Goal: Task Accomplishment & Management: Manage account settings

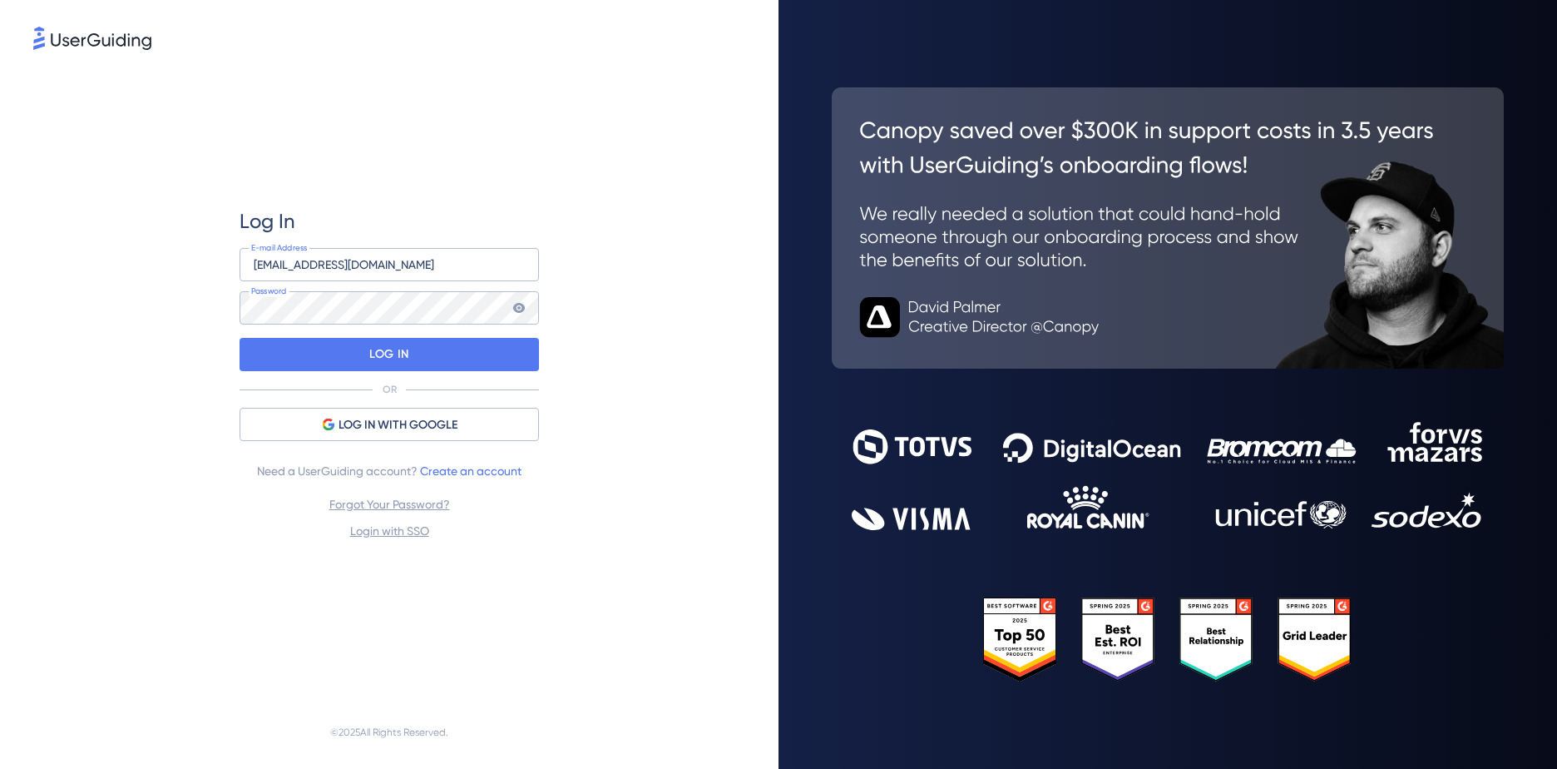
click at [180, 324] on div "Log In [EMAIL_ADDRESS][DOMAIN_NAME] E-mail Address Password LOG IN OR LOG IN WI…" at bounding box center [389, 374] width 712 height 642
click at [343, 344] on div "LOG IN" at bounding box center [389, 354] width 299 height 33
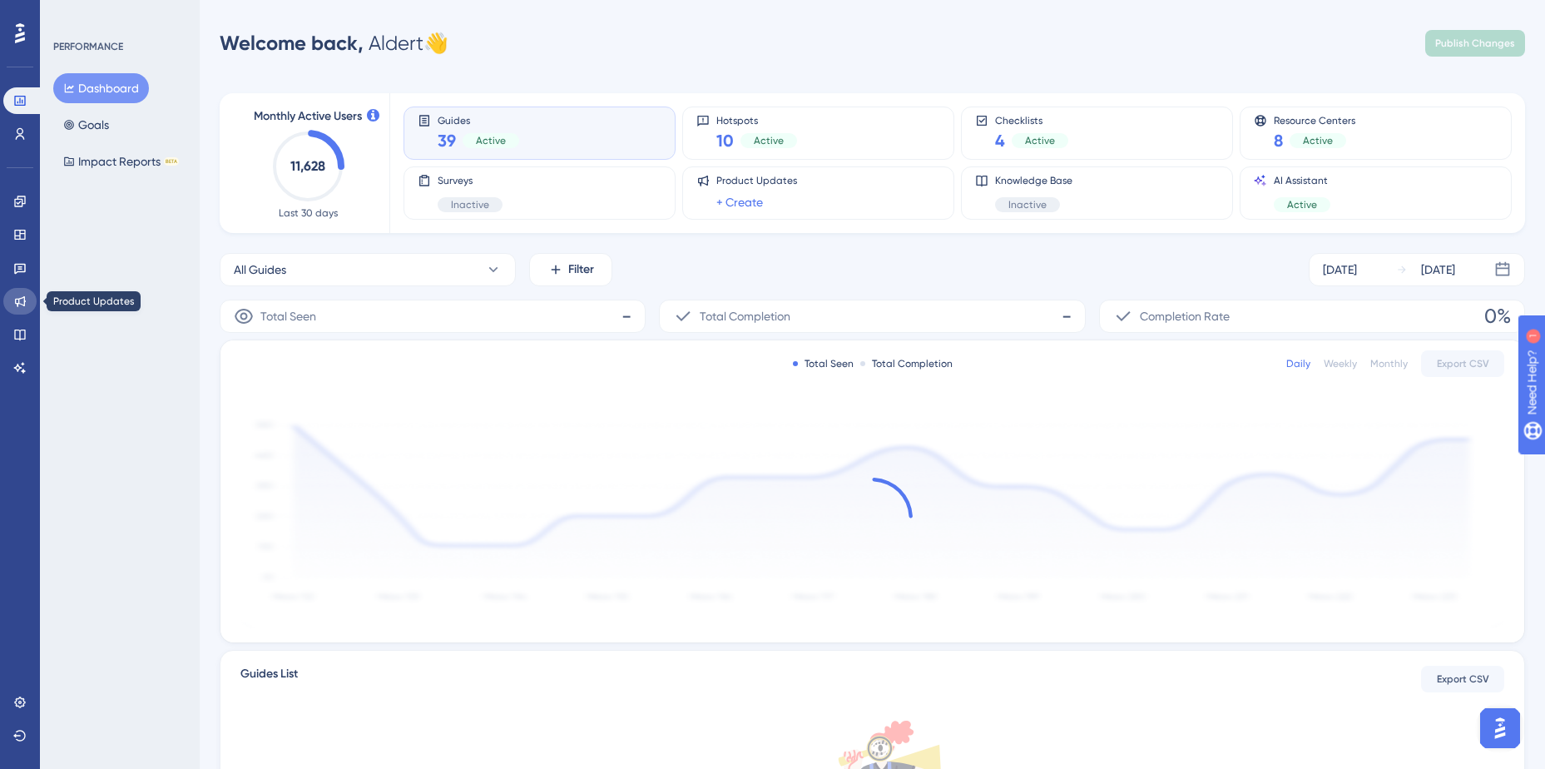
click at [25, 301] on icon at bounding box center [20, 301] width 11 height 11
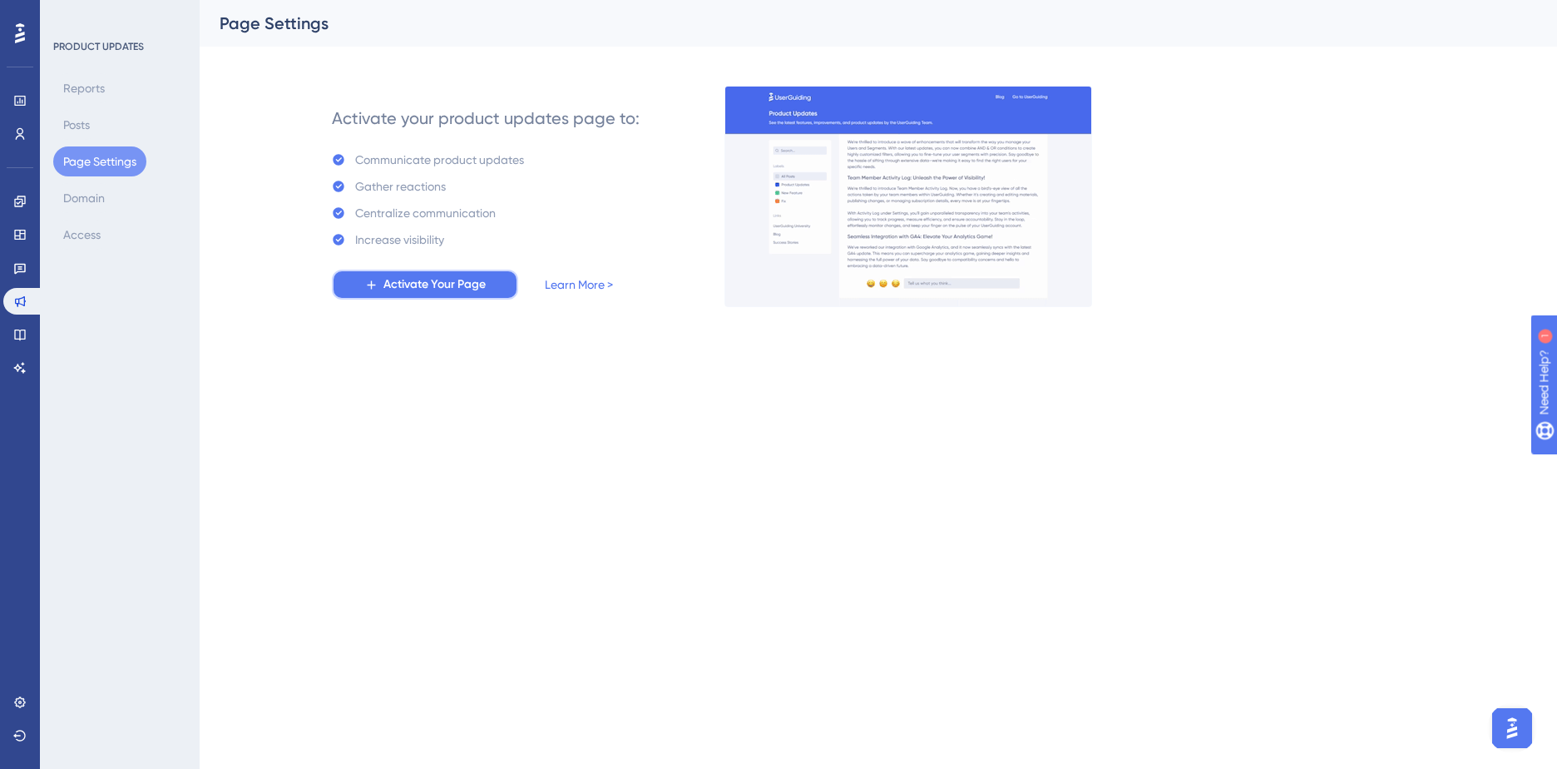
click at [429, 290] on span "Activate Your Page" at bounding box center [435, 285] width 102 height 20
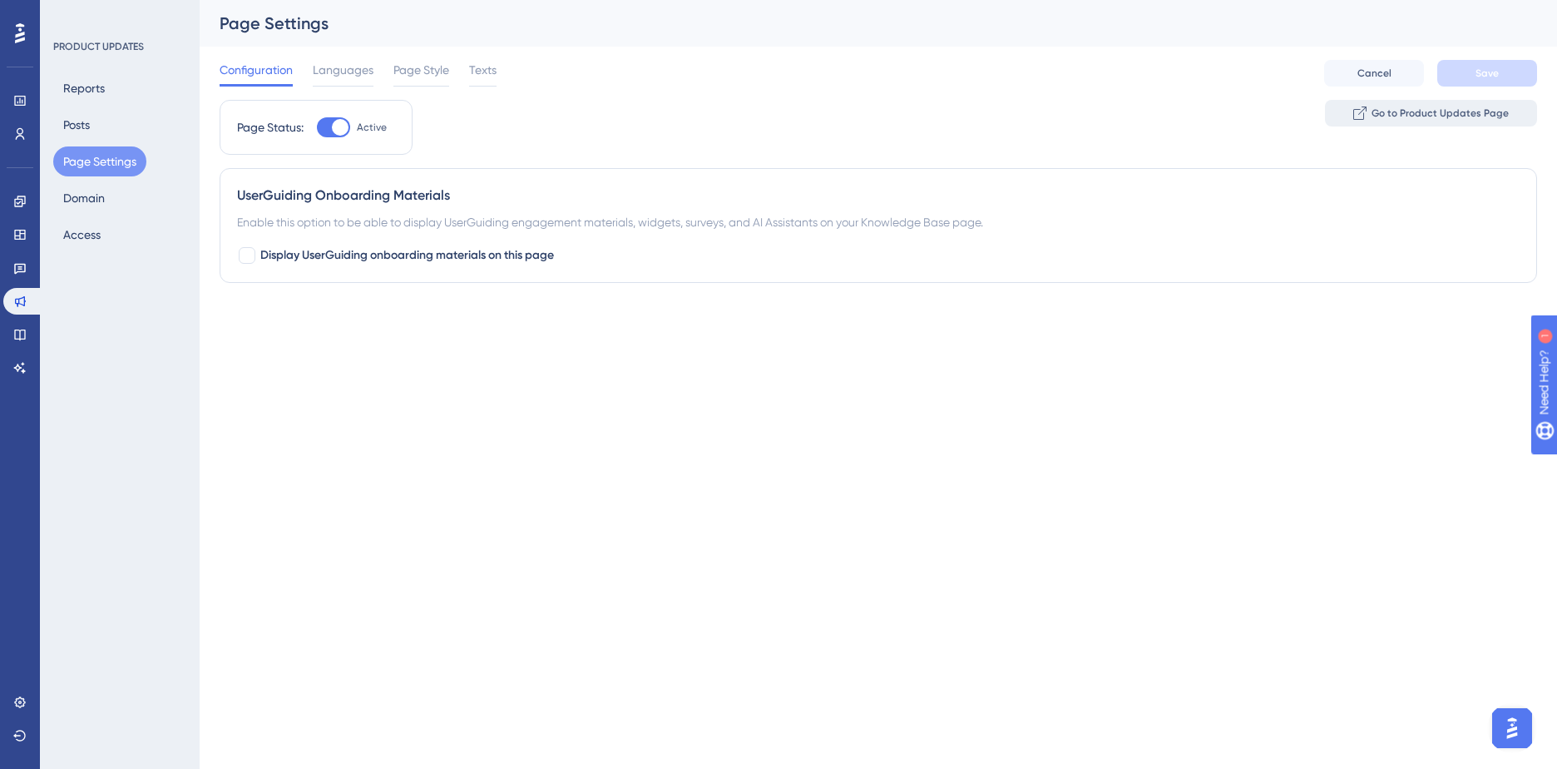
click at [1417, 110] on span "Go to Product Updates Page" at bounding box center [1440, 112] width 137 height 13
click at [340, 75] on span "Languages" at bounding box center [343, 70] width 61 height 20
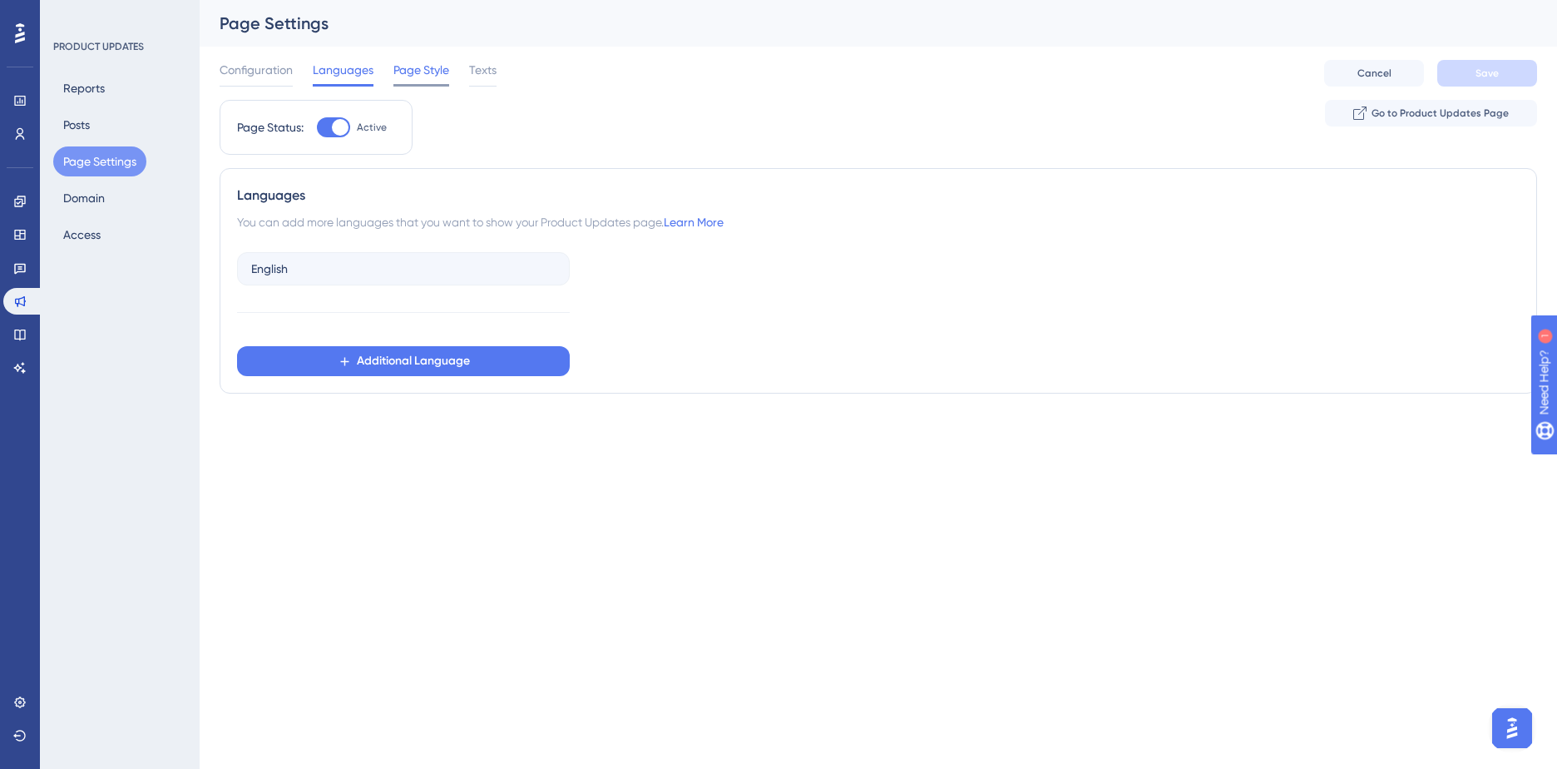
click at [413, 73] on span "Page Style" at bounding box center [421, 70] width 56 height 20
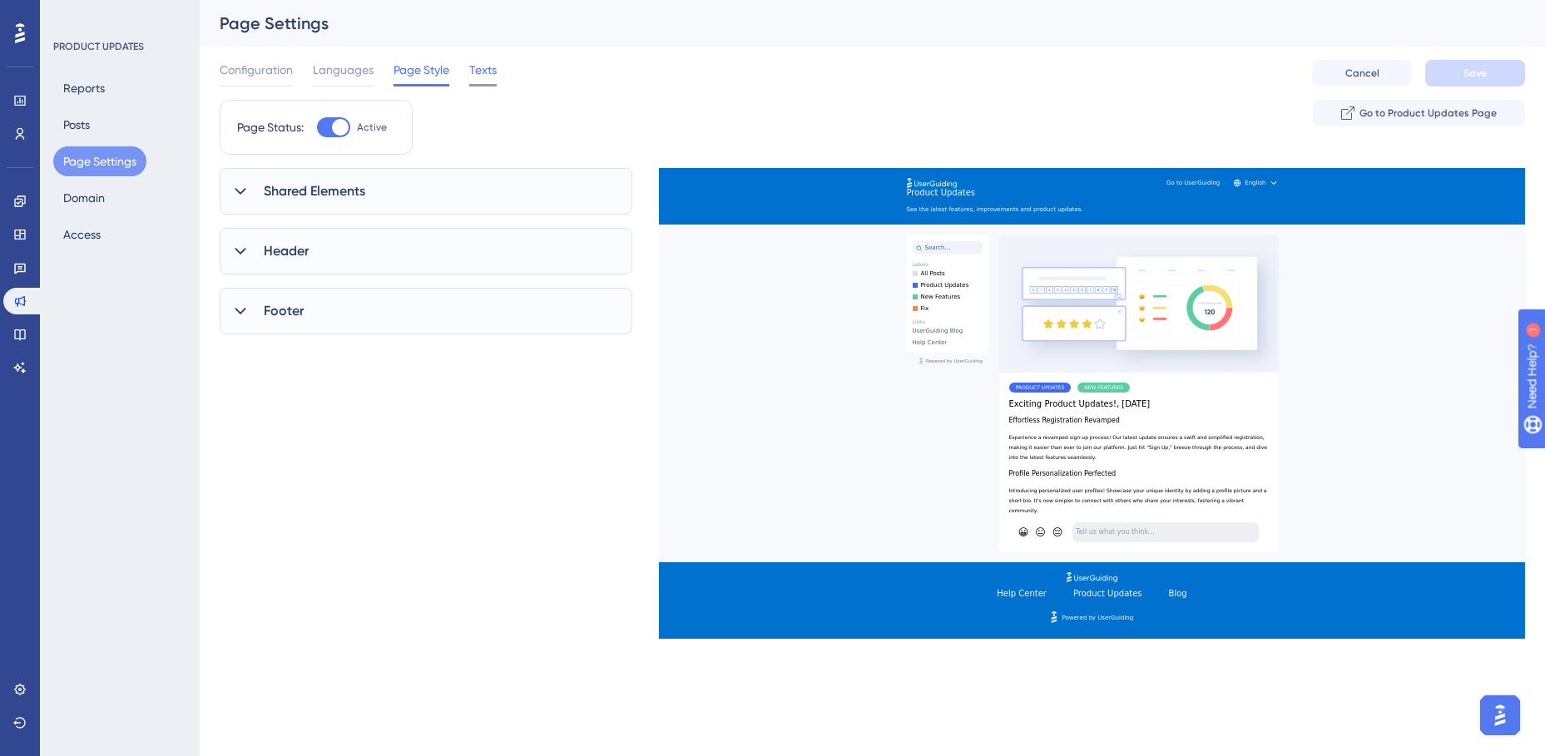
click at [489, 68] on span "Texts" at bounding box center [482, 70] width 27 height 20
click at [427, 72] on span "Page Style" at bounding box center [421, 70] width 56 height 20
click at [361, 74] on span "Languages" at bounding box center [343, 70] width 61 height 20
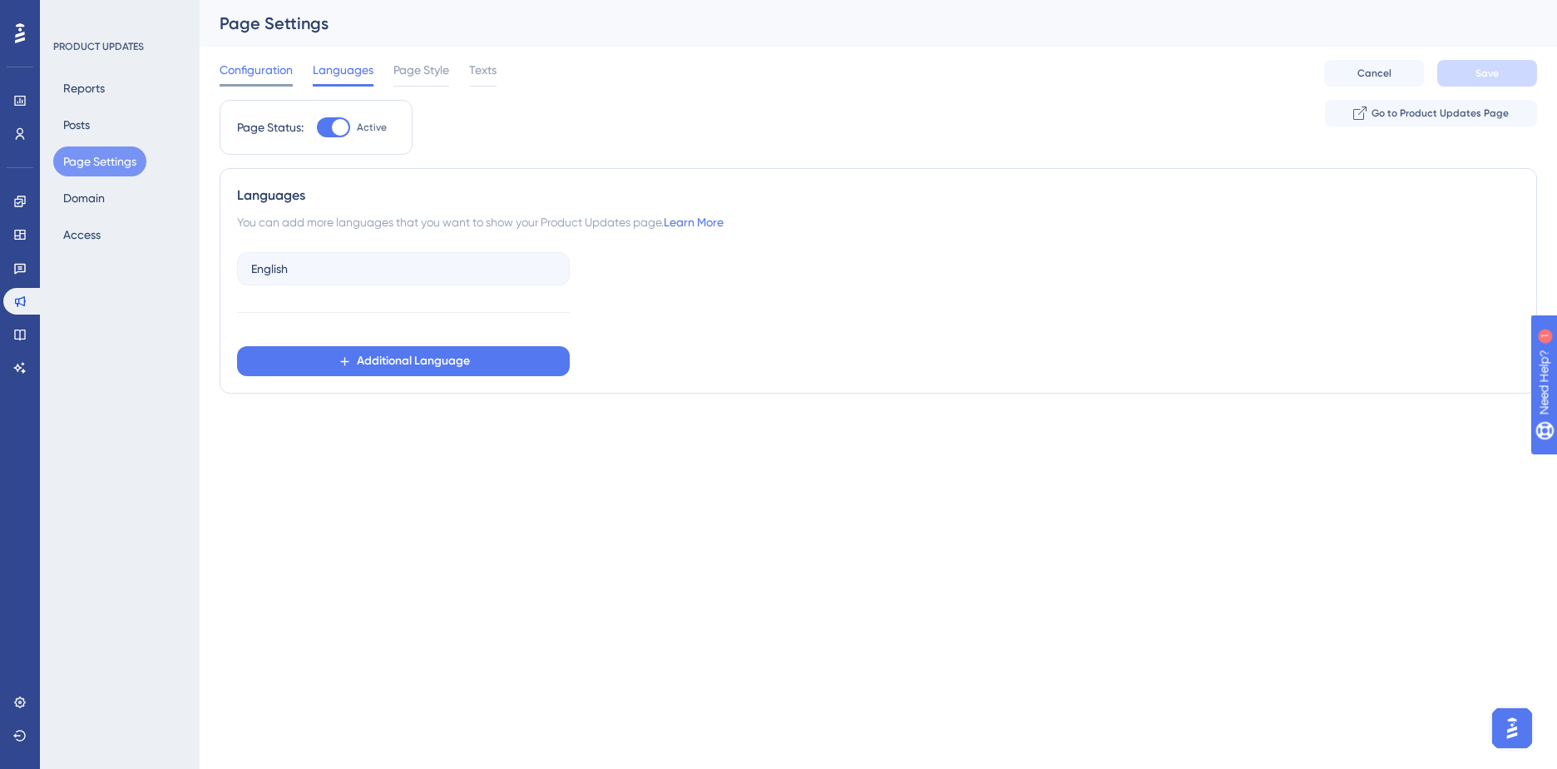
click at [272, 76] on span "Configuration" at bounding box center [256, 70] width 73 height 20
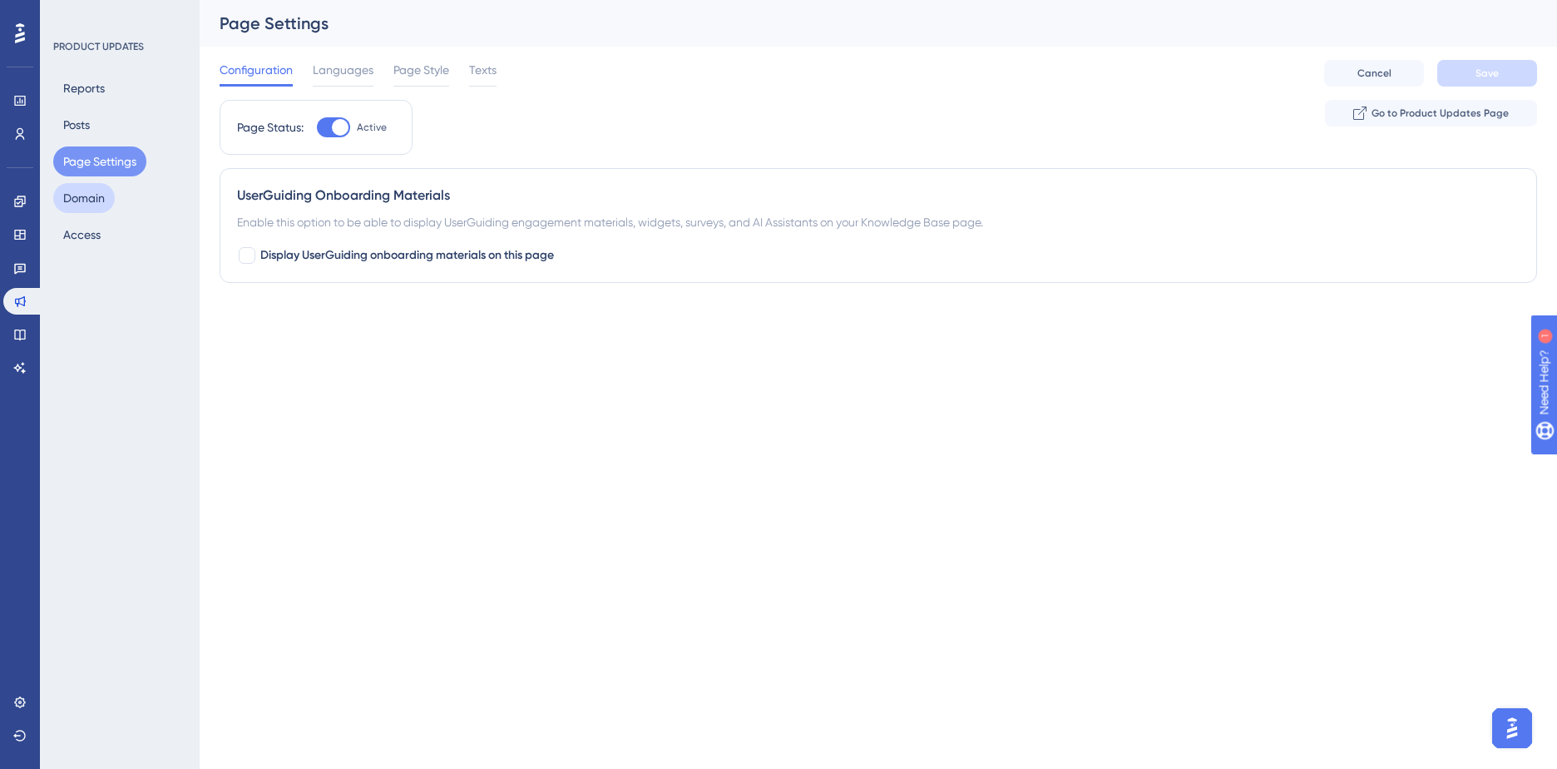
click at [77, 201] on button "Domain" at bounding box center [84, 198] width 62 height 30
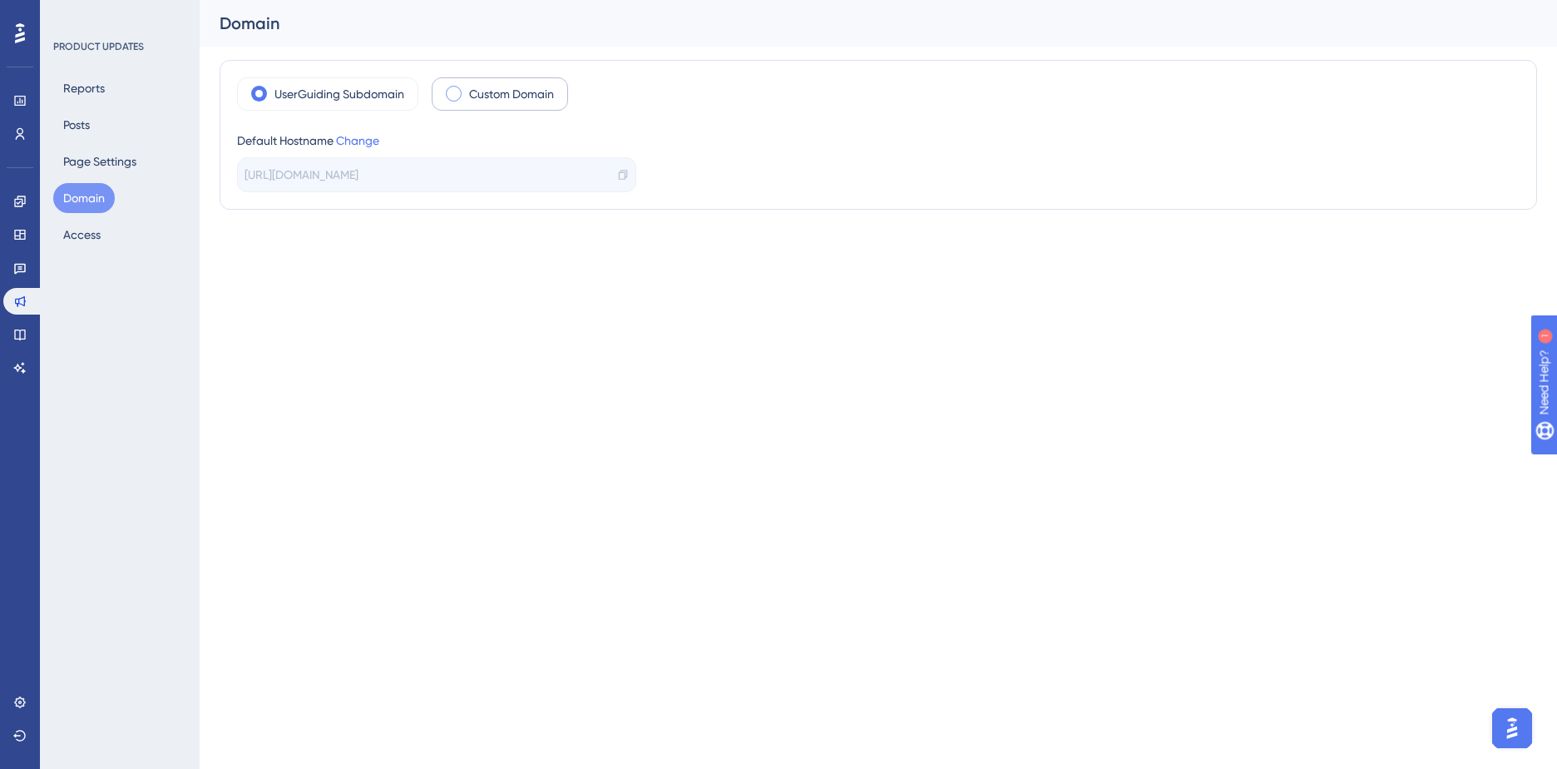
click at [483, 92] on label "Custom Domain" at bounding box center [511, 94] width 85 height 20
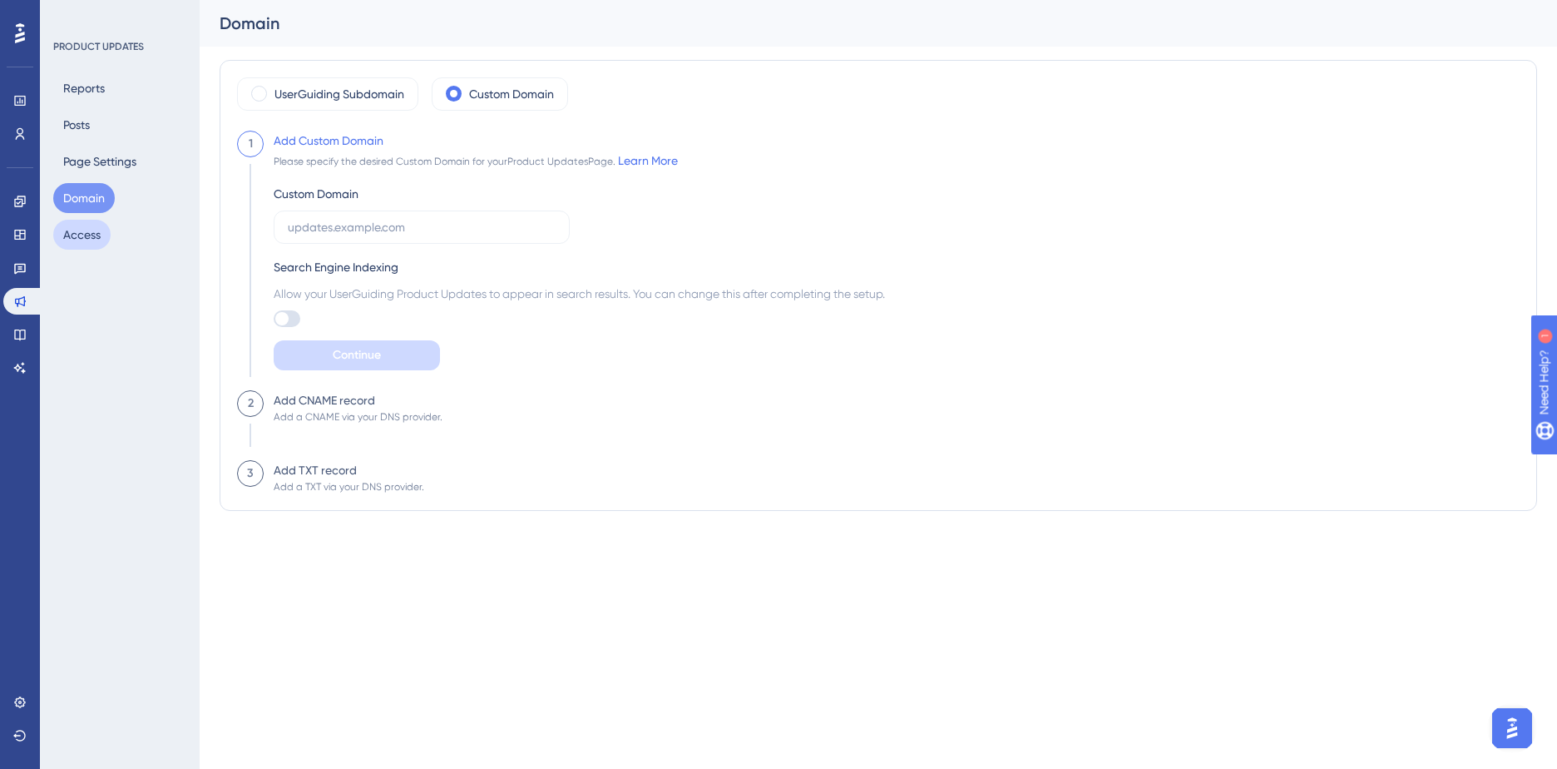
click at [108, 241] on button "Access" at bounding box center [81, 235] width 57 height 30
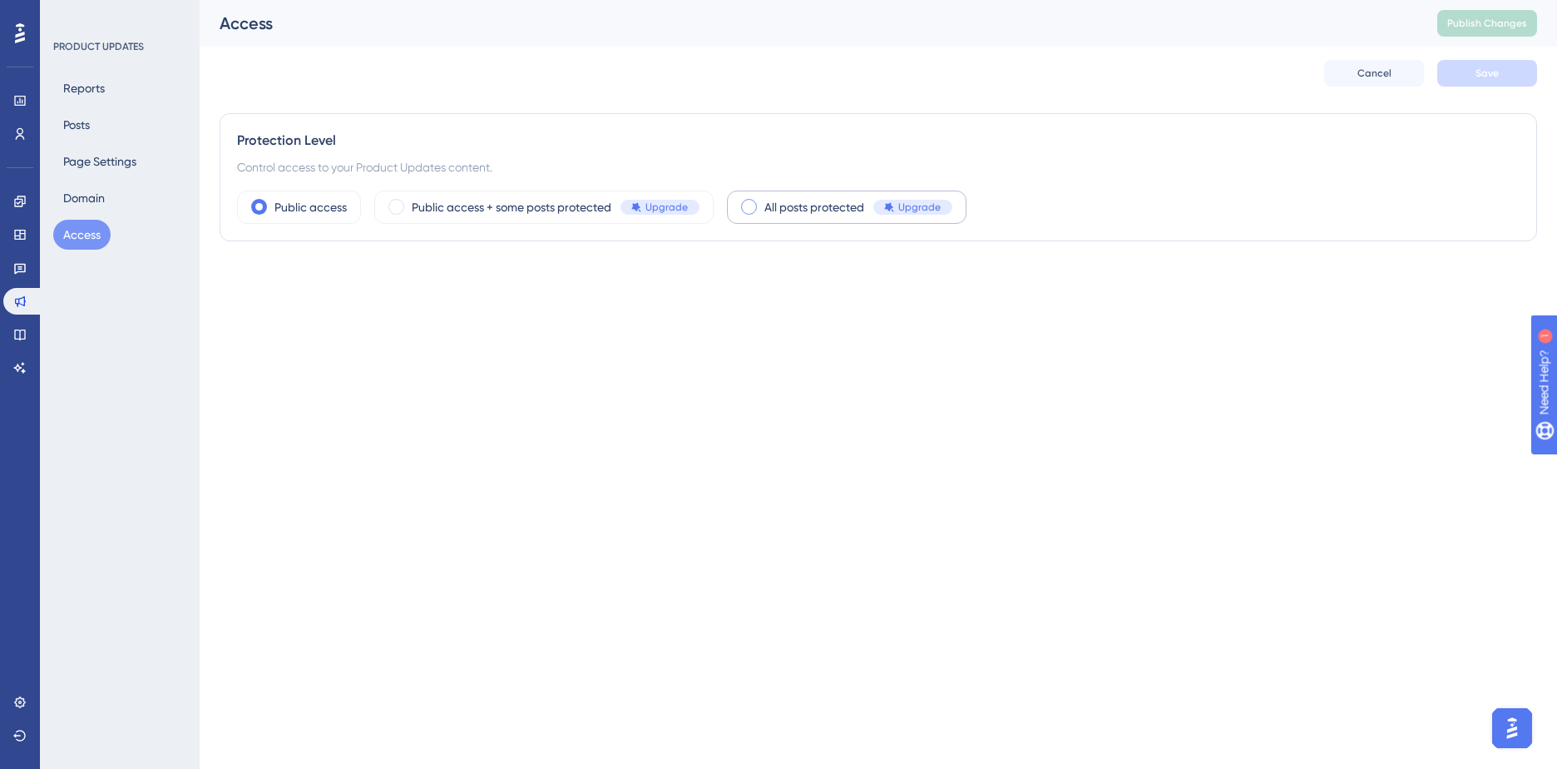
click at [800, 213] on span "All posts protected" at bounding box center [815, 207] width 100 height 20
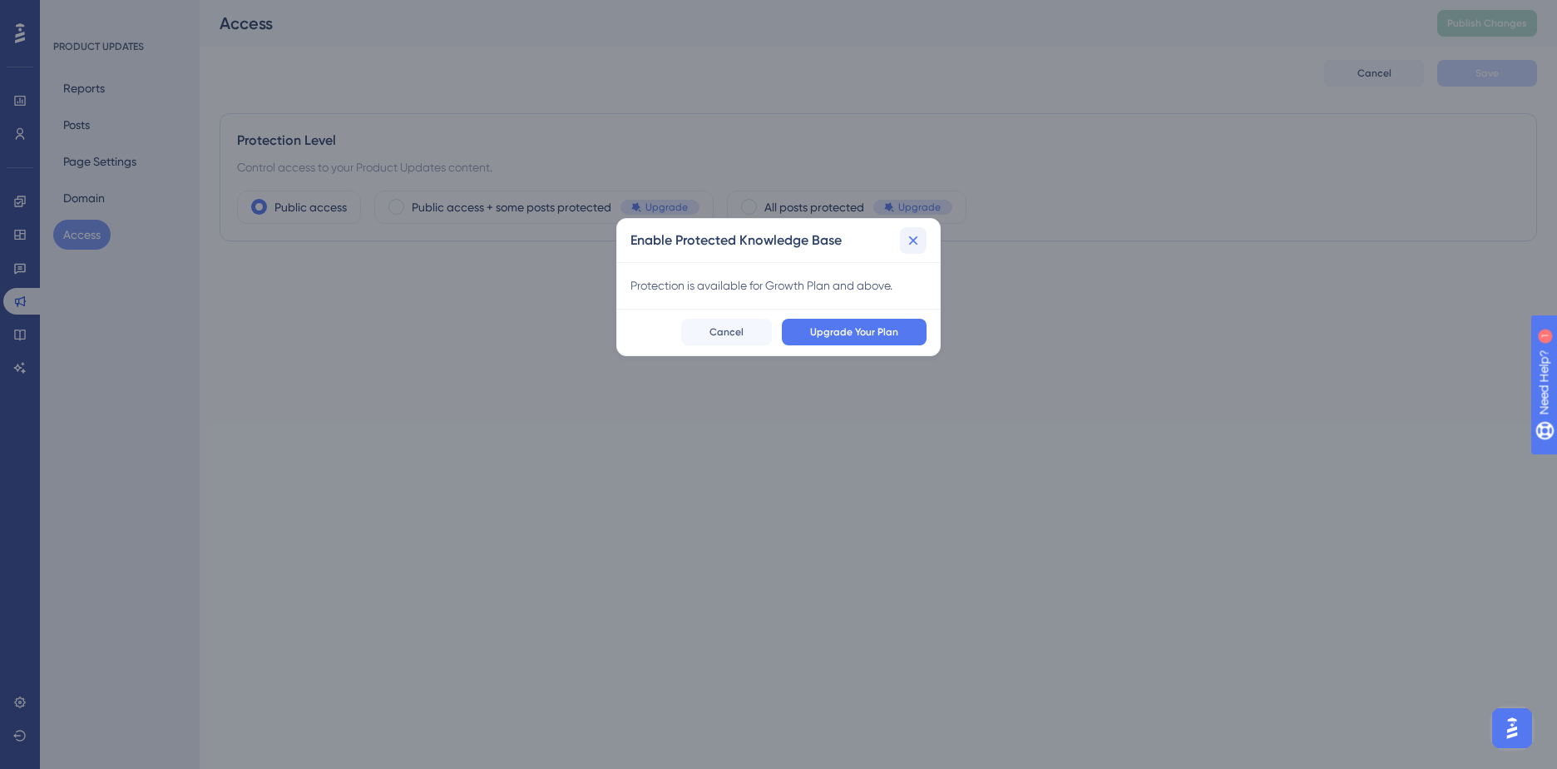
click at [911, 241] on icon at bounding box center [913, 240] width 17 height 17
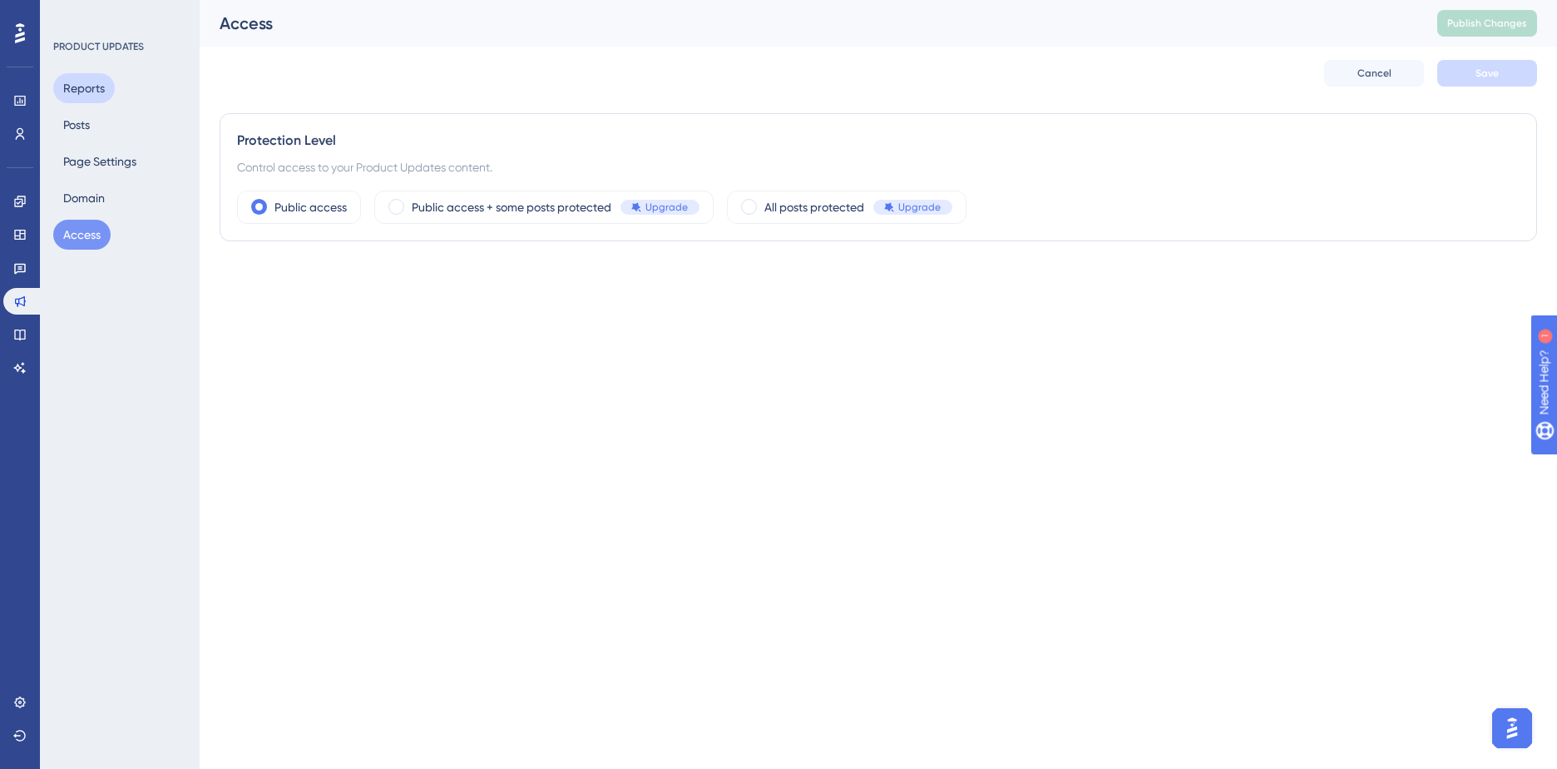
click at [90, 94] on button "Reports" at bounding box center [84, 88] width 62 height 30
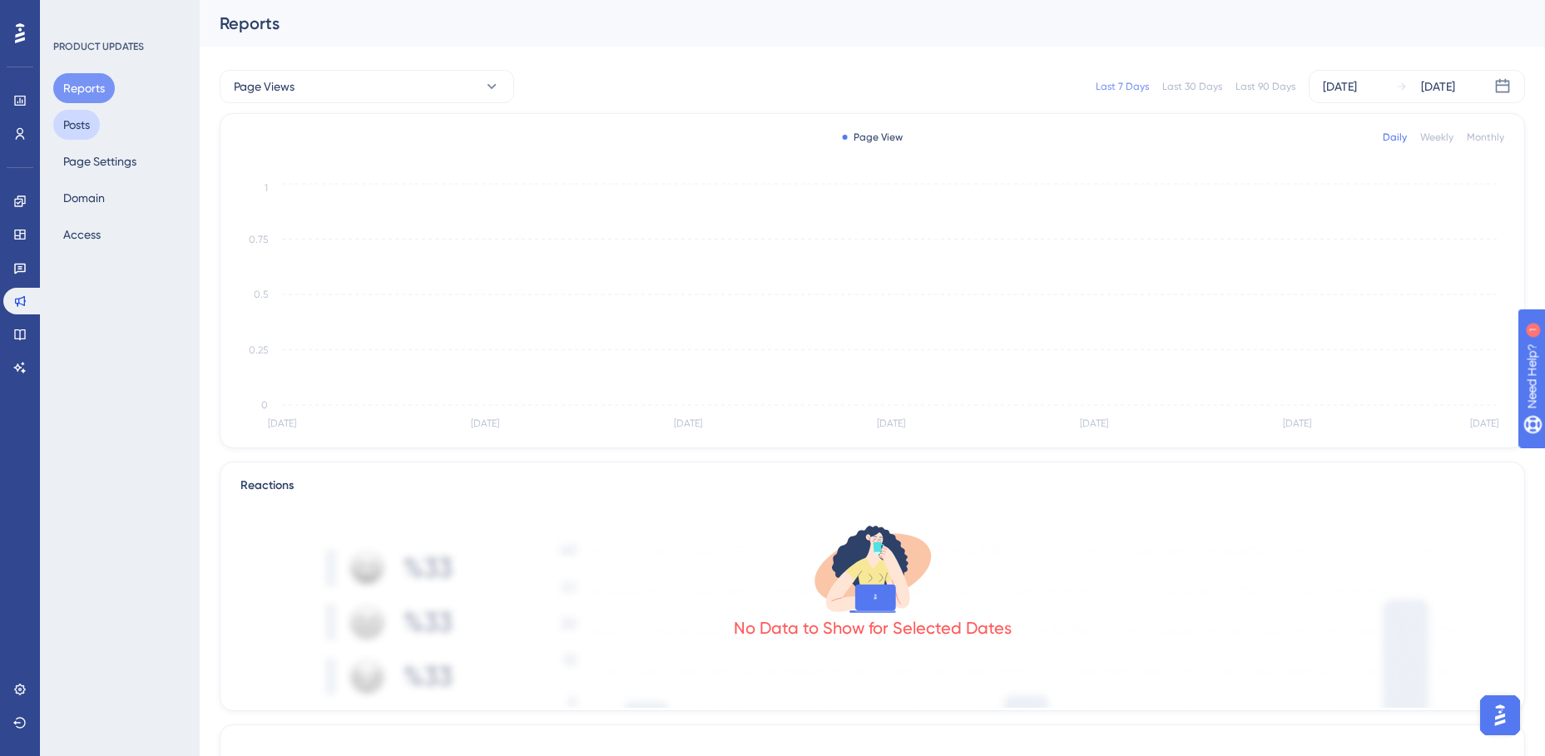
click at [86, 127] on button "Posts" at bounding box center [76, 125] width 47 height 30
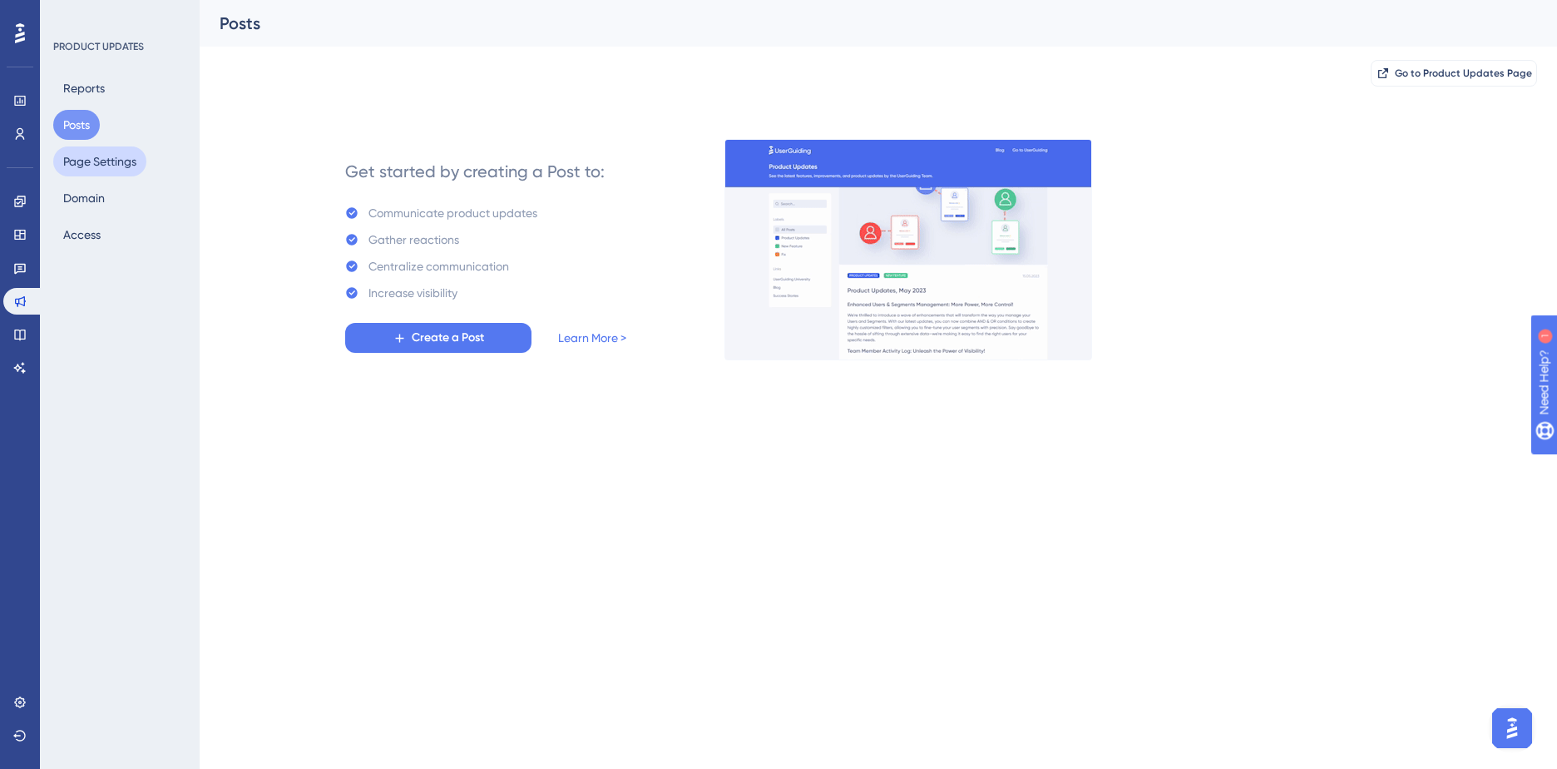
click at [86, 155] on button "Page Settings" at bounding box center [99, 161] width 93 height 30
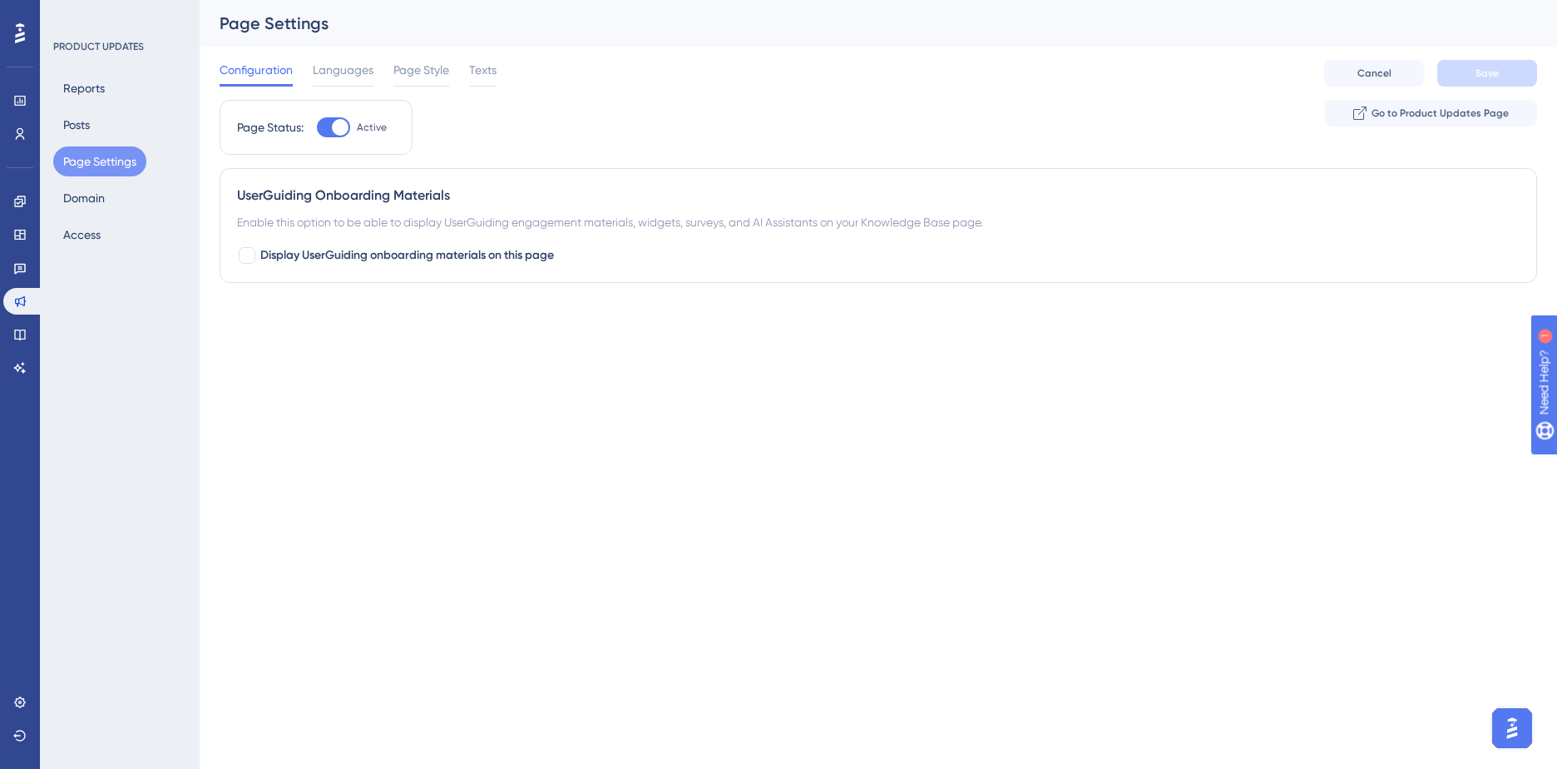
click at [345, 126] on div at bounding box center [340, 127] width 17 height 17
click at [317, 127] on input "Active" at bounding box center [316, 127] width 1 height 1
checkbox input "false"
click at [1497, 72] on span "Save" at bounding box center [1487, 73] width 23 height 13
click at [80, 95] on button "Reports" at bounding box center [84, 88] width 62 height 30
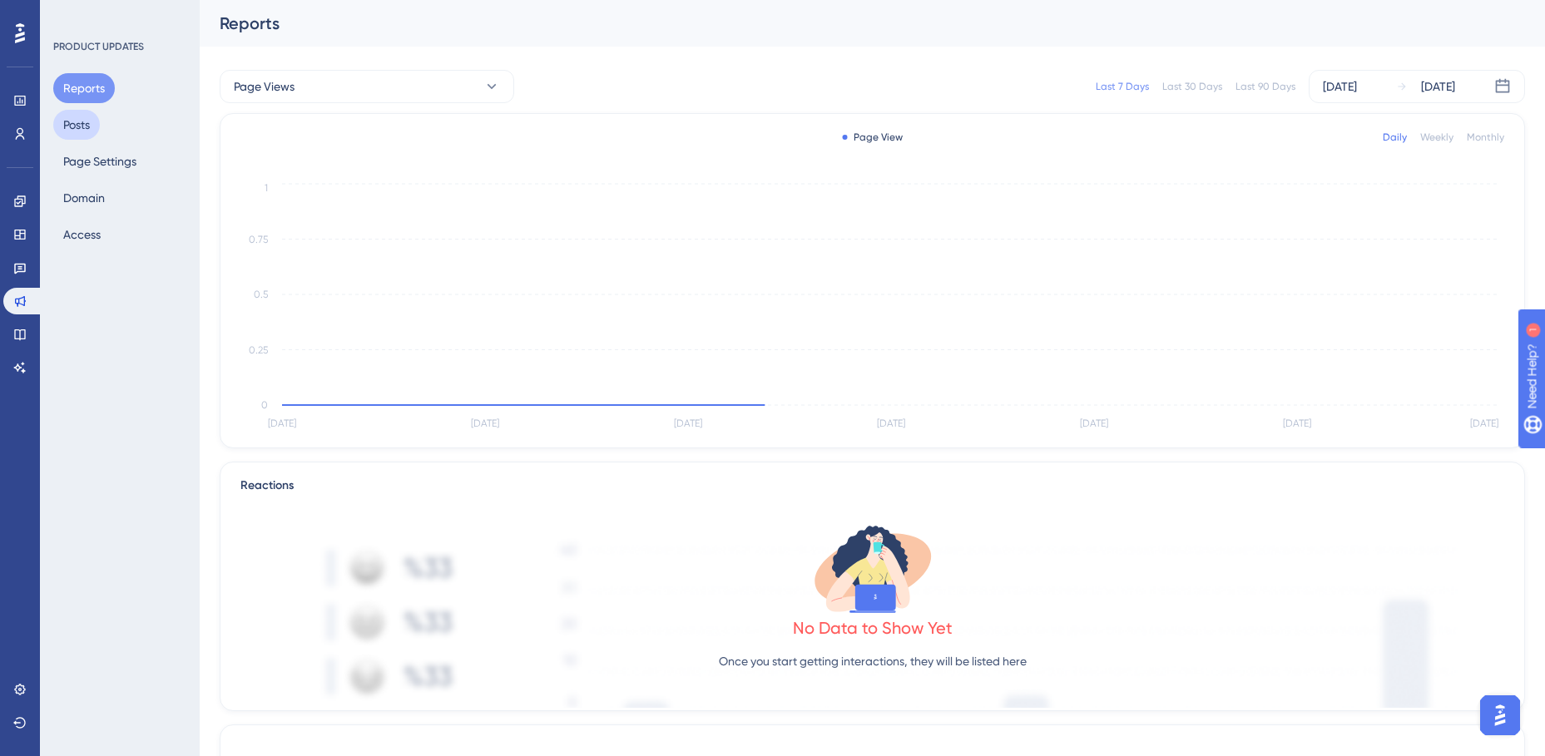
click at [80, 125] on button "Posts" at bounding box center [76, 125] width 47 height 30
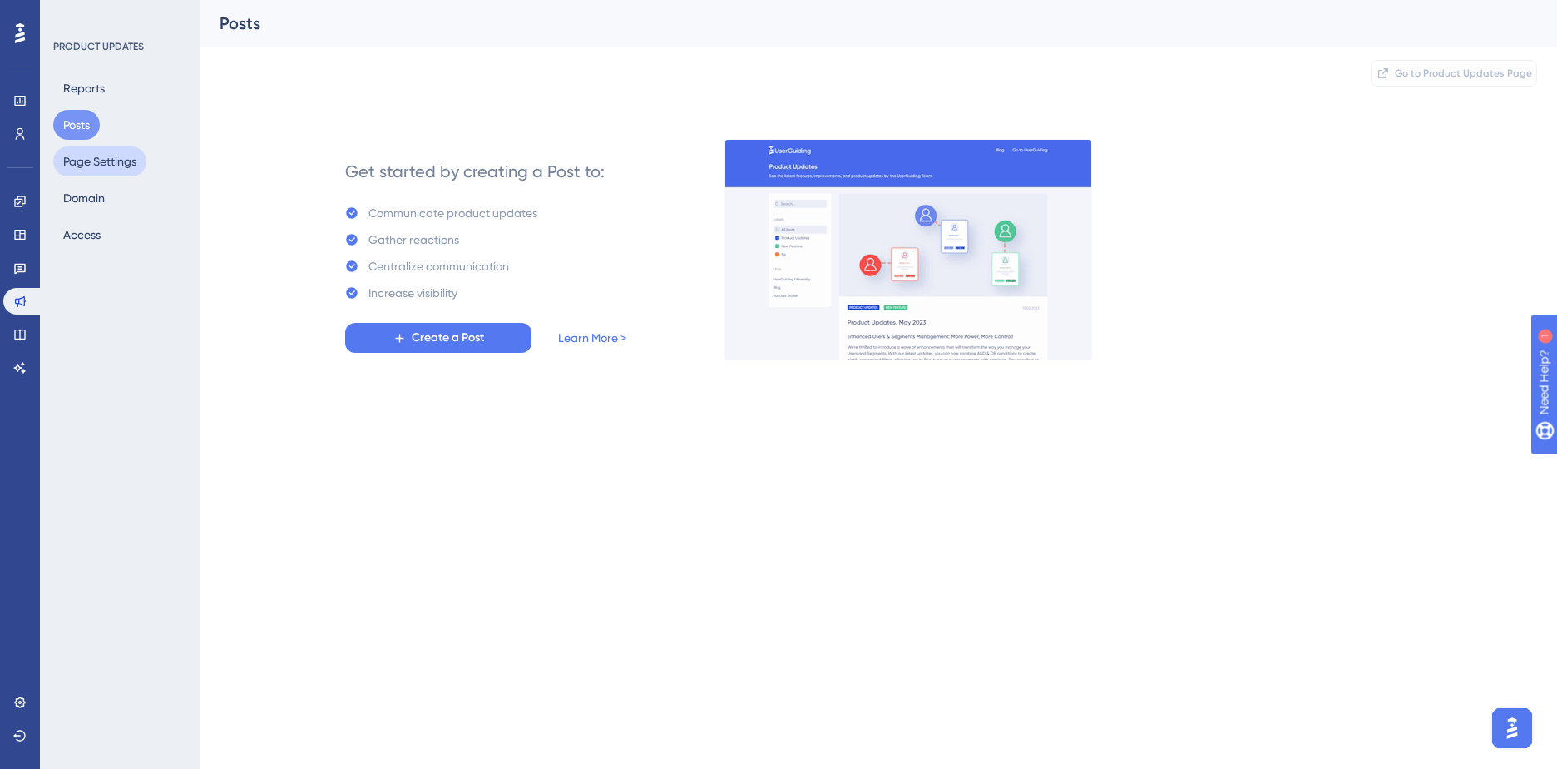
click at [82, 166] on button "Page Settings" at bounding box center [99, 161] width 93 height 30
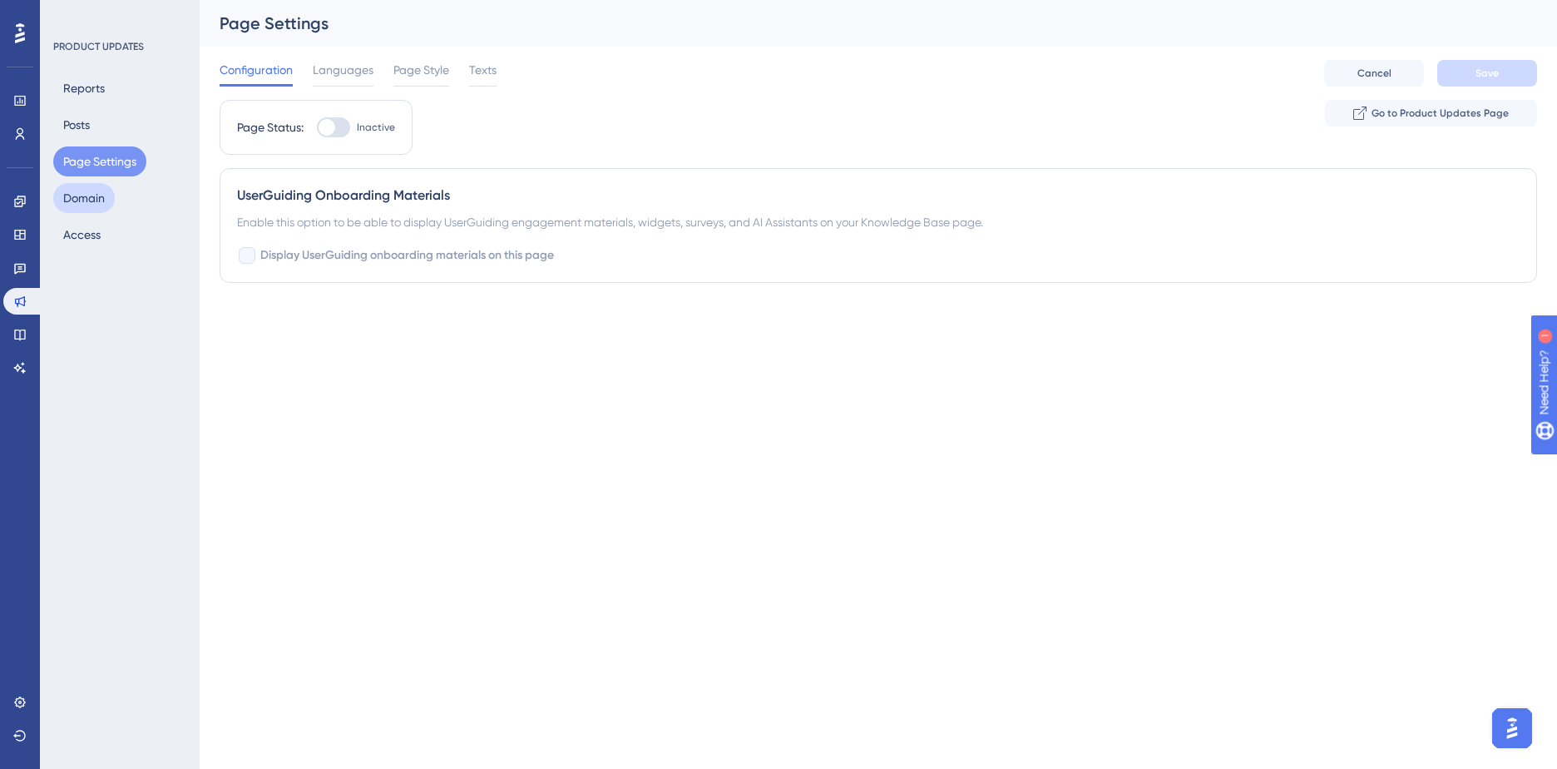
click at [83, 192] on button "Domain" at bounding box center [84, 198] width 62 height 30
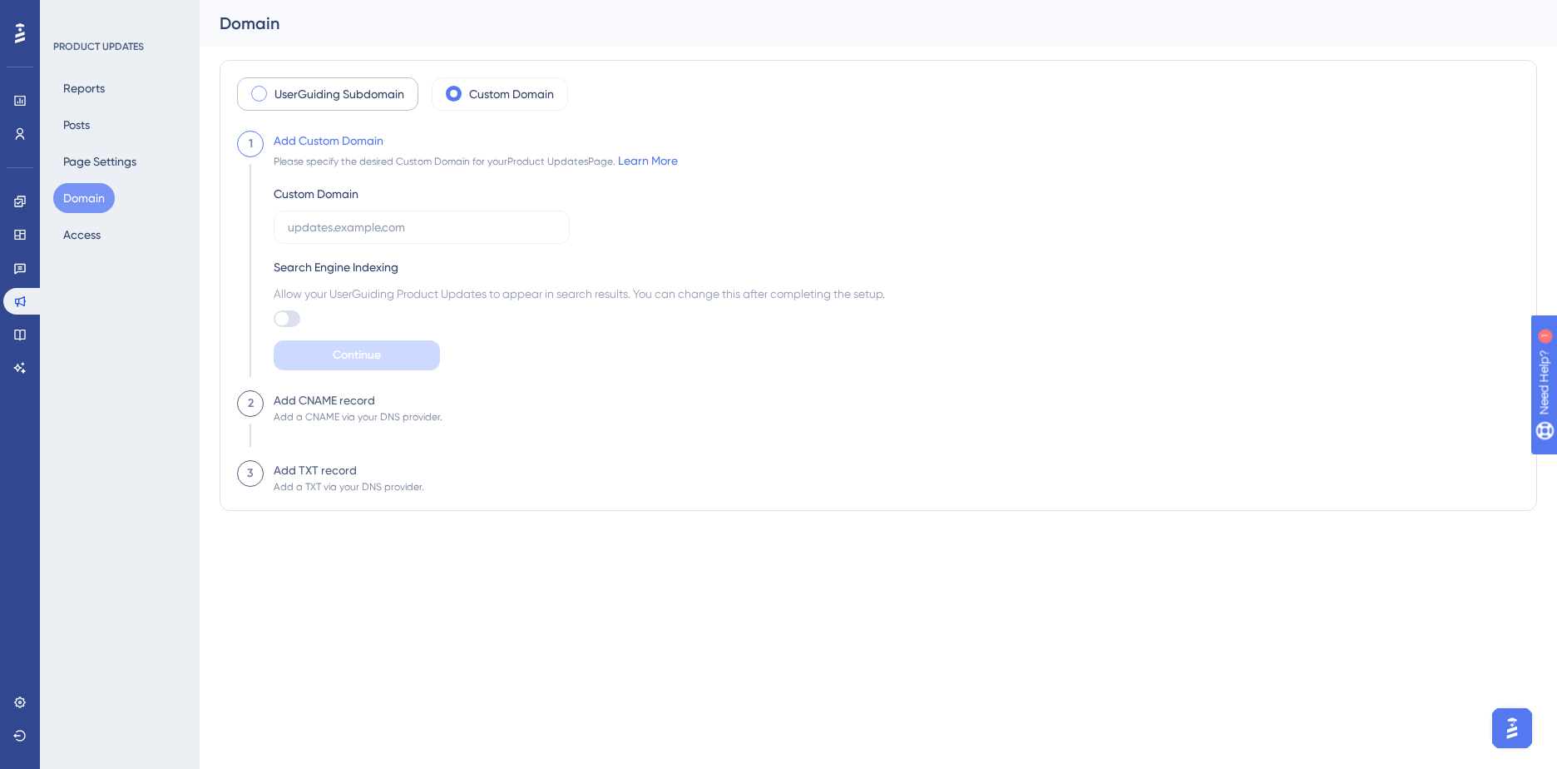
click at [371, 90] on label "UserGuiding Subdomain" at bounding box center [340, 94] width 130 height 20
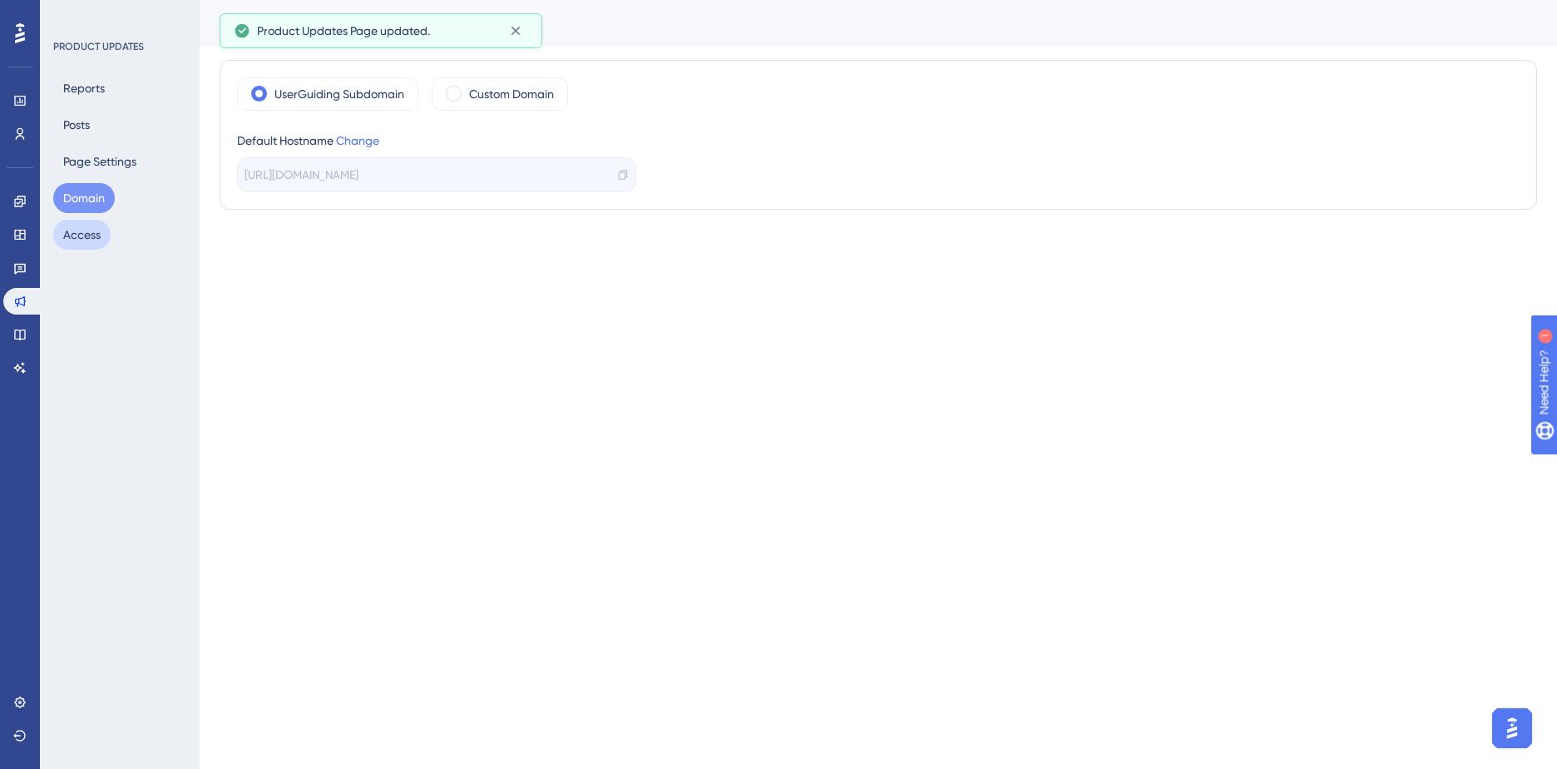
click at [102, 235] on button "Access" at bounding box center [81, 235] width 57 height 30
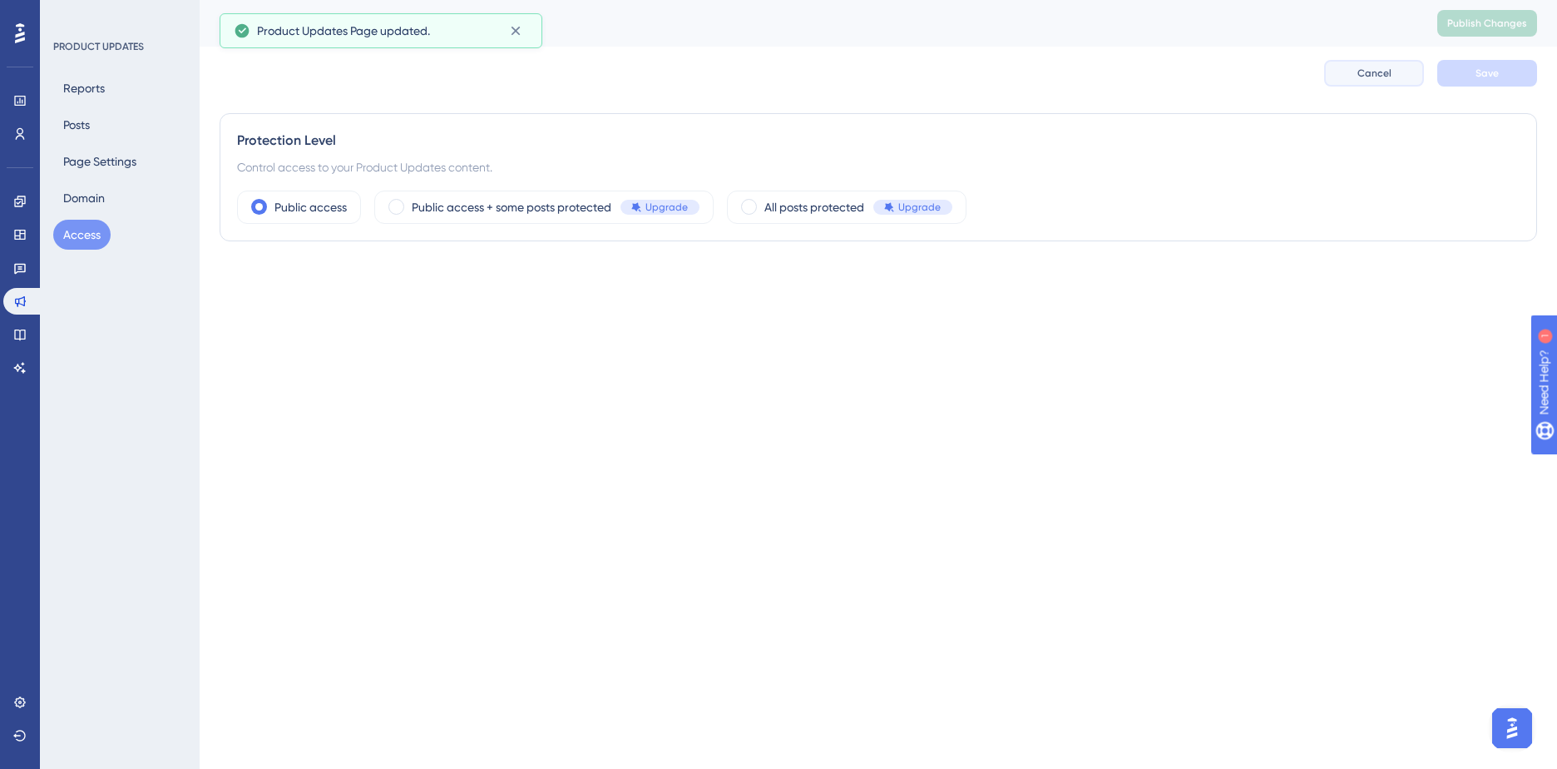
click at [1382, 67] on span "Cancel" at bounding box center [1375, 73] width 34 height 13
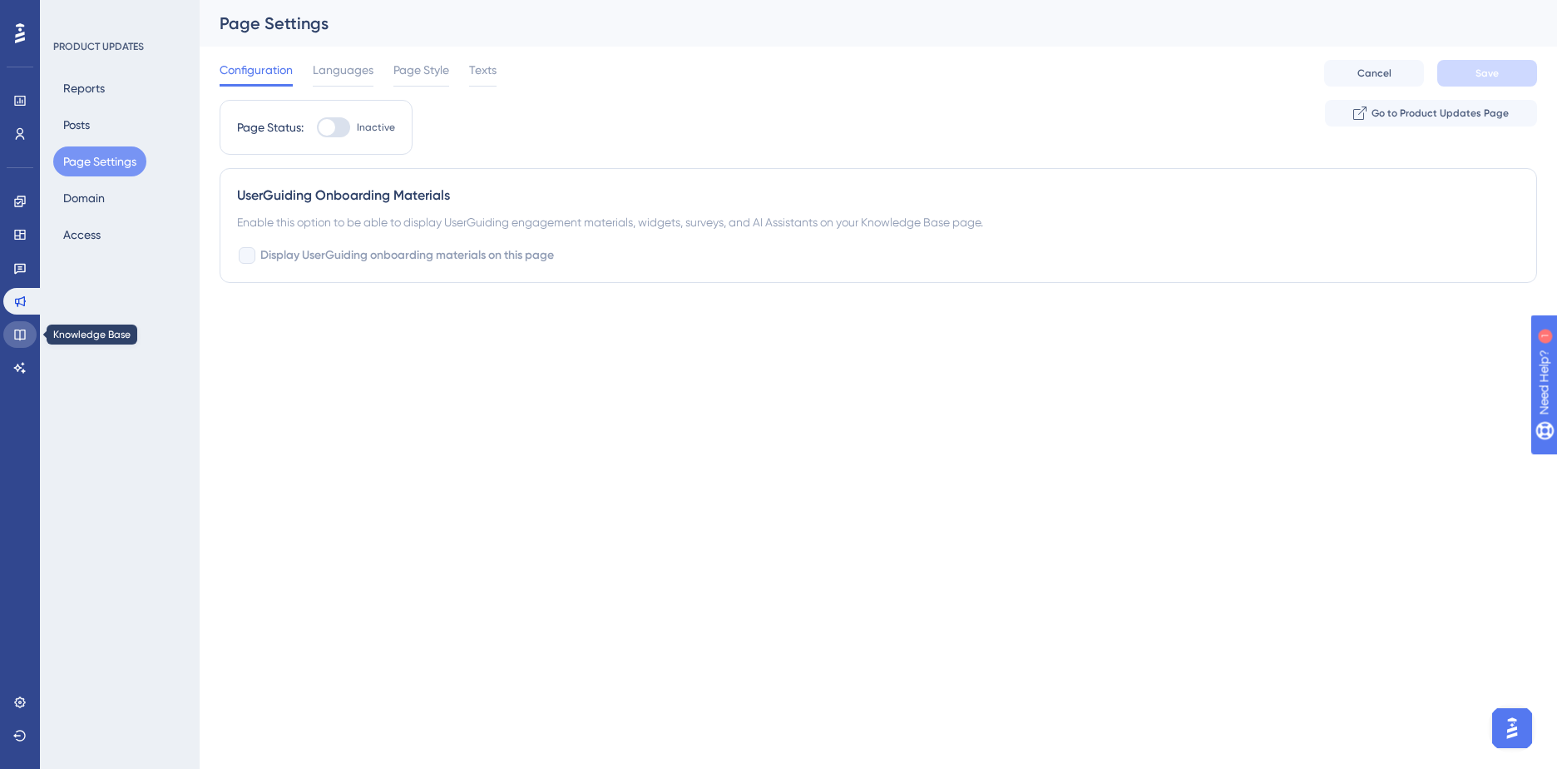
click at [28, 328] on link at bounding box center [19, 334] width 33 height 27
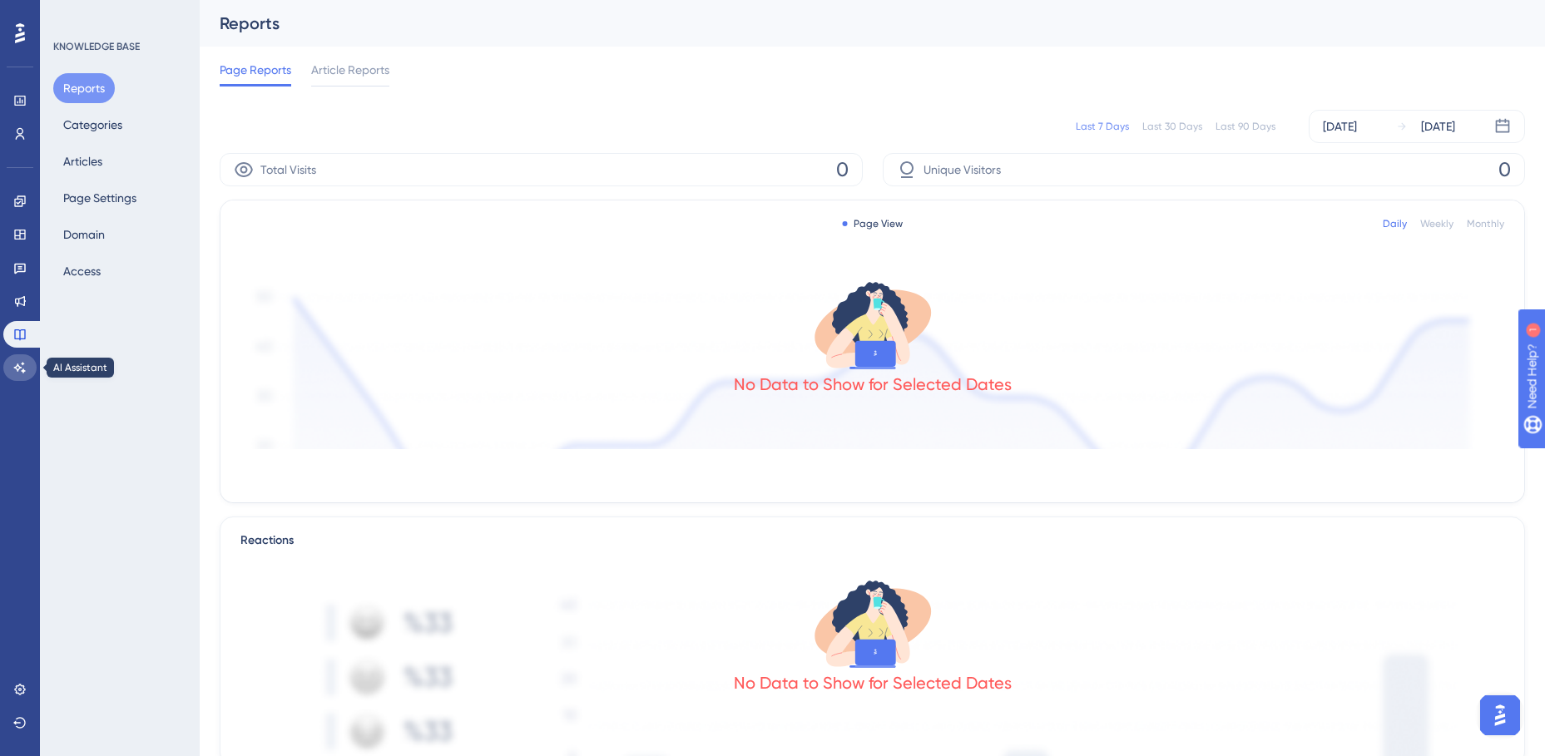
click at [17, 368] on icon at bounding box center [19, 367] width 13 height 13
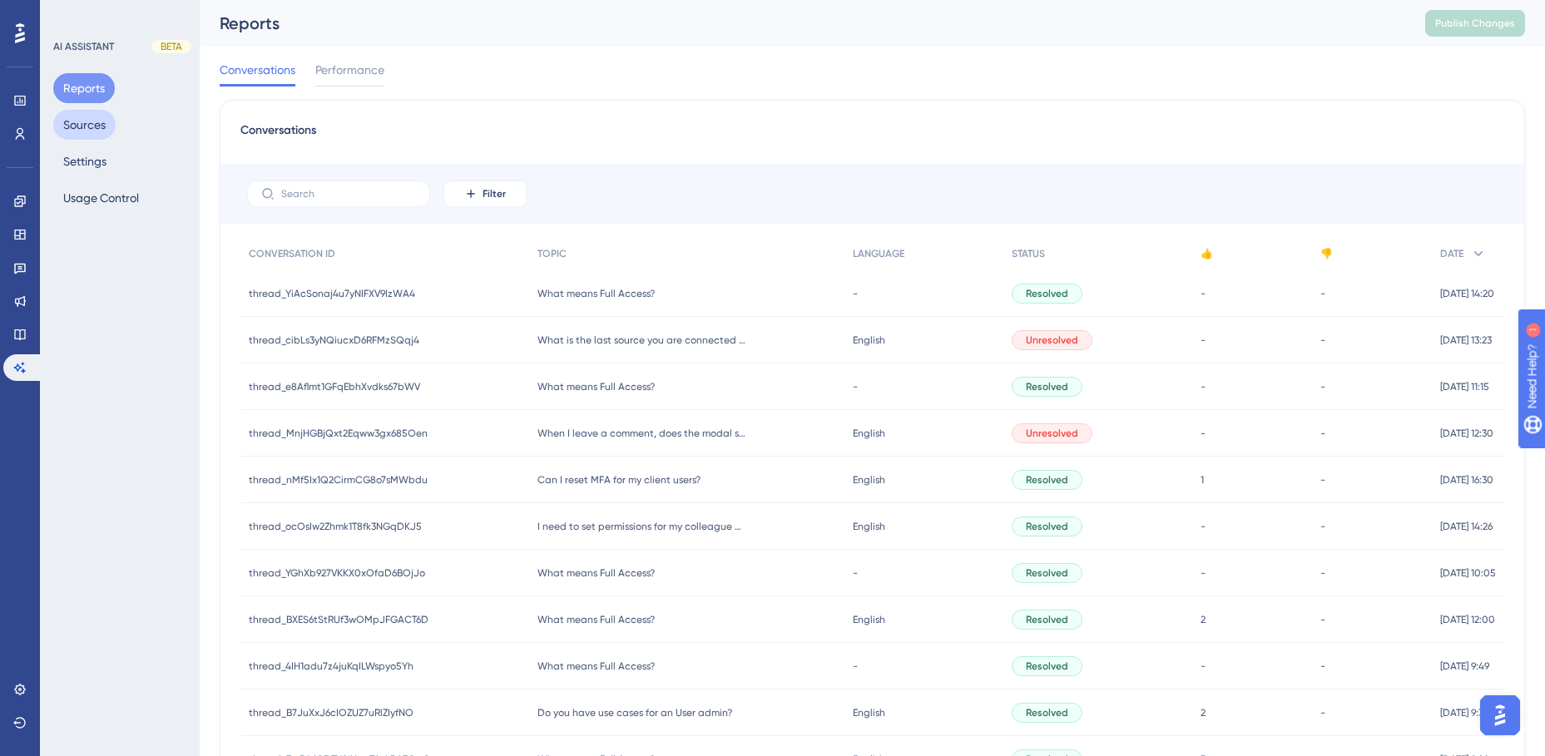
click at [101, 121] on button "Sources" at bounding box center [84, 125] width 62 height 30
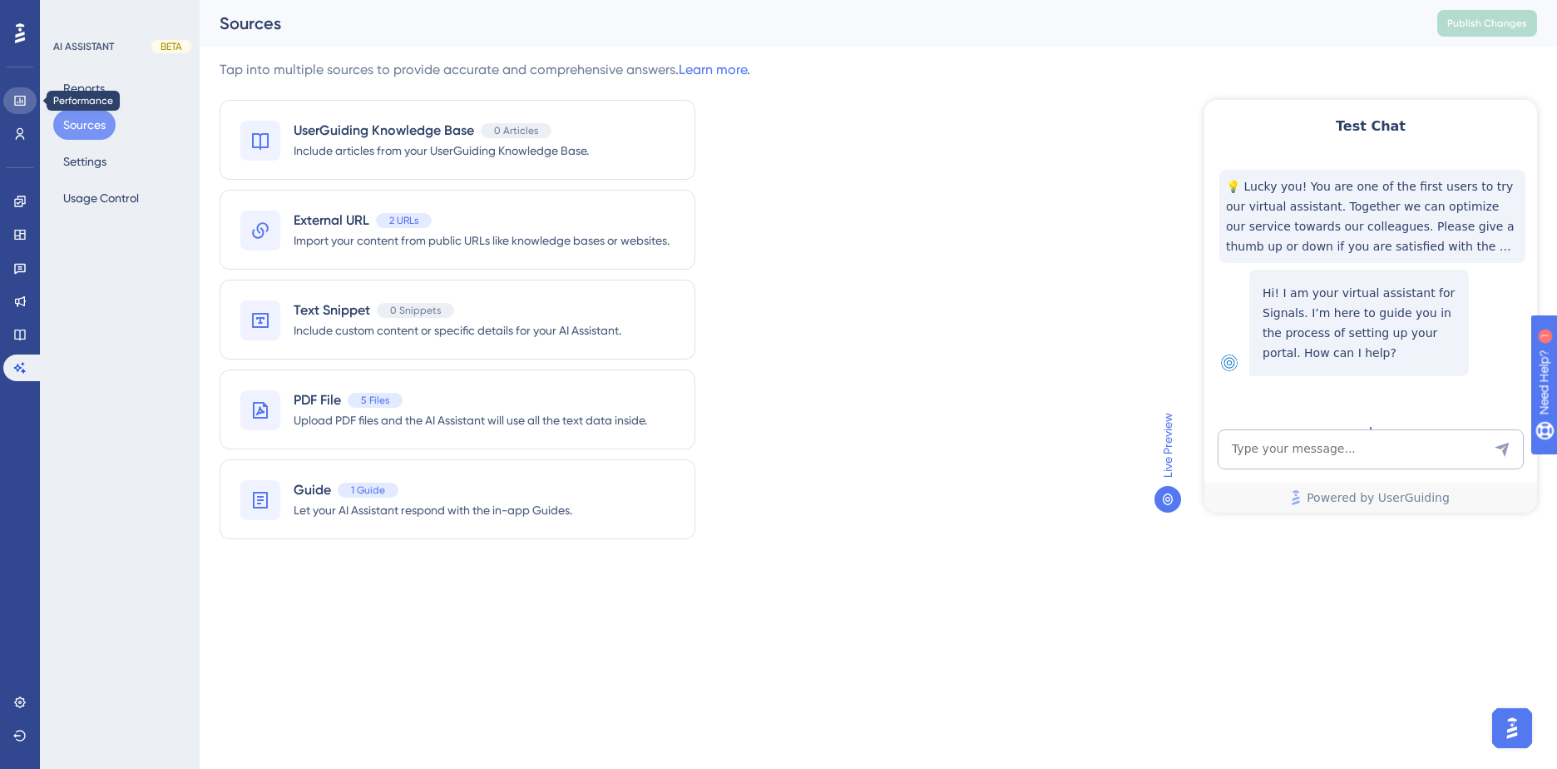
click at [19, 101] on icon at bounding box center [19, 100] width 13 height 13
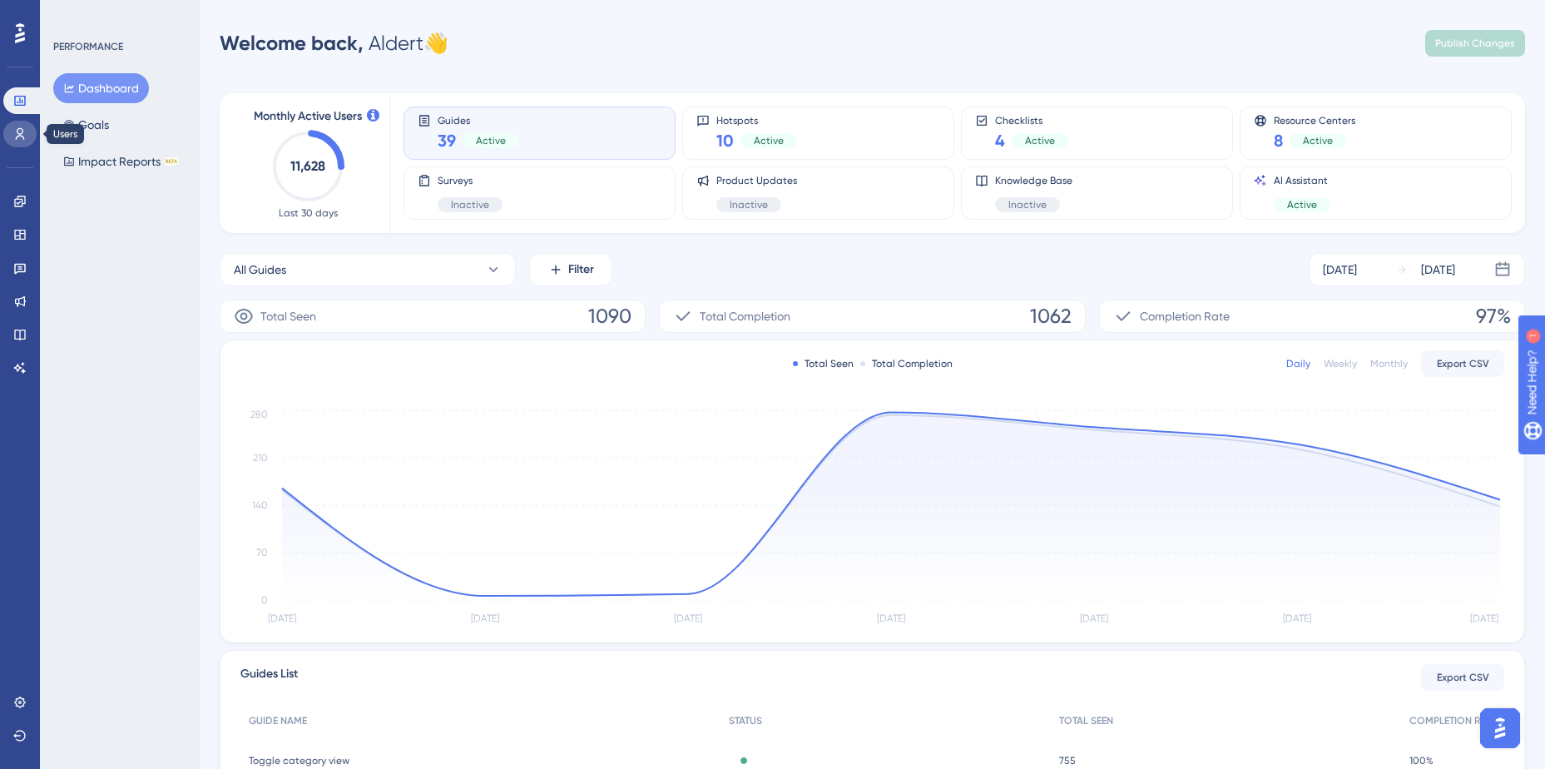
click at [18, 131] on icon at bounding box center [19, 133] width 13 height 13
